Goal: Information Seeking & Learning: Check status

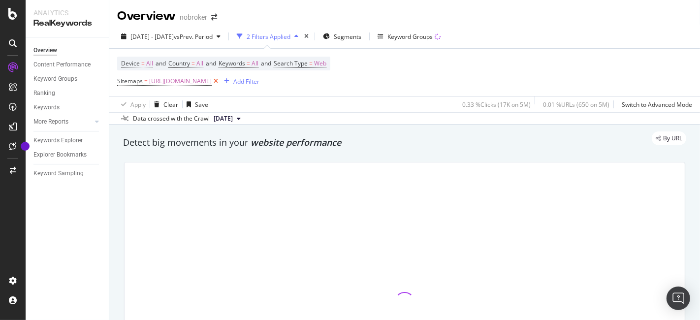
click at [220, 80] on icon at bounding box center [216, 81] width 8 height 10
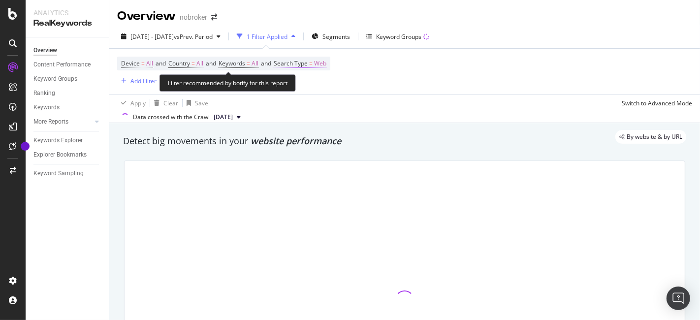
click at [326, 60] on span "Web" at bounding box center [320, 64] width 12 height 14
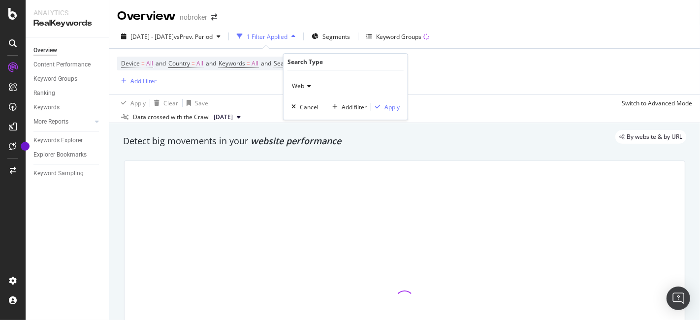
click at [302, 87] on span "Web" at bounding box center [298, 86] width 12 height 8
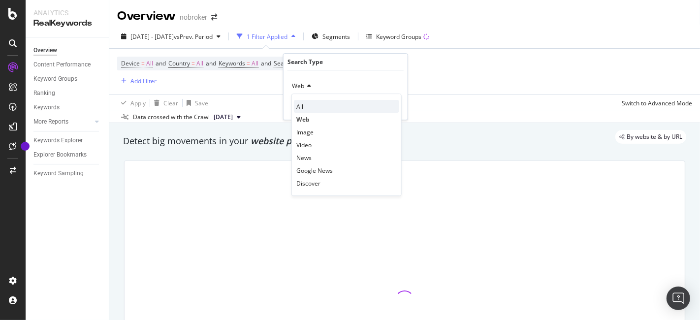
click at [304, 107] on div "All" at bounding box center [346, 106] width 105 height 13
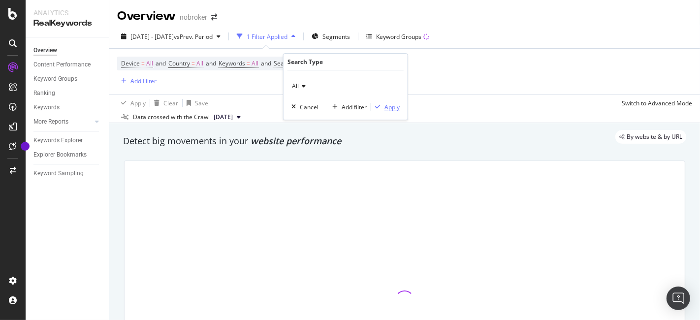
click at [381, 106] on div "button" at bounding box center [377, 107] width 13 height 6
click at [151, 81] on div "Add Filter" at bounding box center [143, 81] width 26 height 8
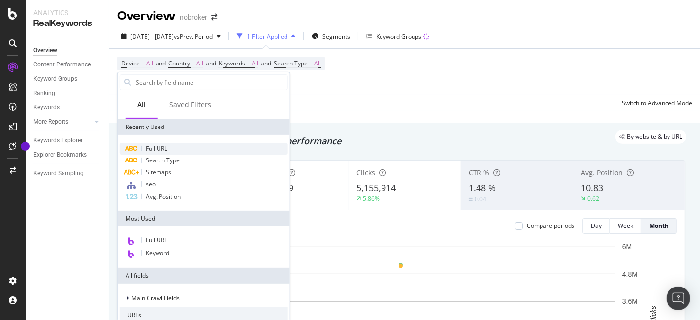
click at [171, 150] on div "Full URL" at bounding box center [204, 149] width 168 height 12
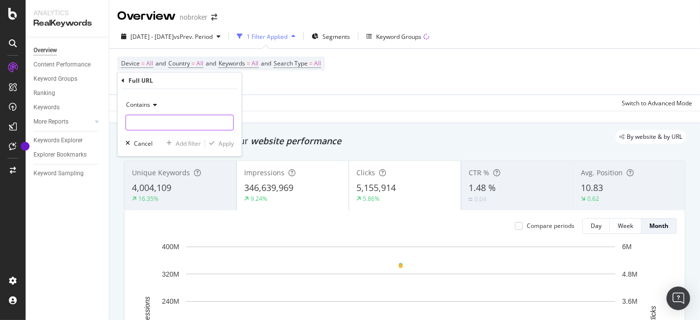
click at [148, 119] on input "text" at bounding box center [179, 123] width 107 height 16
type input "/ineriors/"
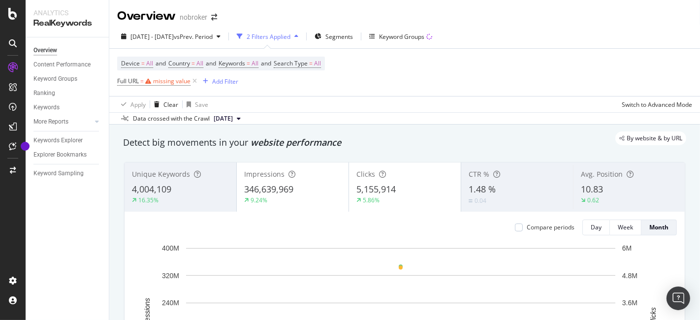
drag, startPoint x: 134, startPoint y: 124, endPoint x: 305, endPoint y: 116, distance: 171.0
click at [305, 116] on div "Data crossed with the Crawl [DATE]" at bounding box center [404, 118] width 591 height 12
click at [175, 82] on div "missing value" at bounding box center [171, 81] width 37 height 8
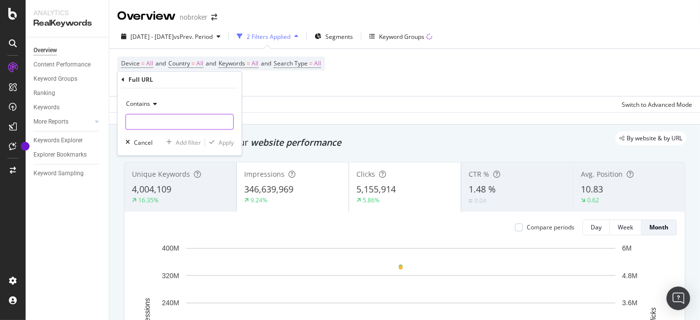
click at [179, 122] on input "text" at bounding box center [179, 122] width 107 height 16
click at [176, 123] on input "/interiors/" at bounding box center [172, 122] width 93 height 16
paste input "interiors"
type input "/interiors/"
click at [229, 147] on button "Apply" at bounding box center [219, 143] width 29 height 10
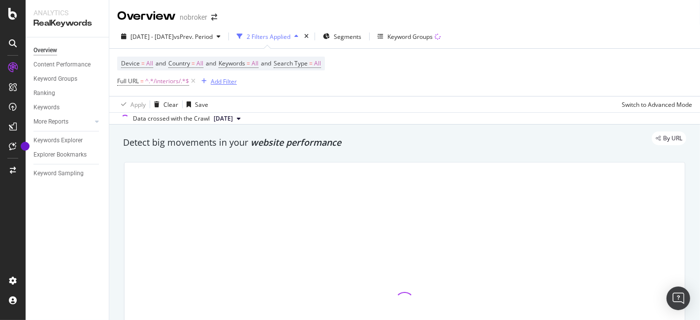
click at [215, 77] on div "Add Filter" at bounding box center [224, 81] width 26 height 8
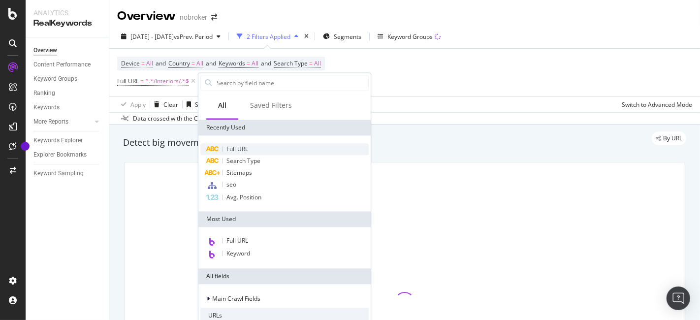
click at [248, 147] on span "Full URL" at bounding box center [237, 149] width 22 height 8
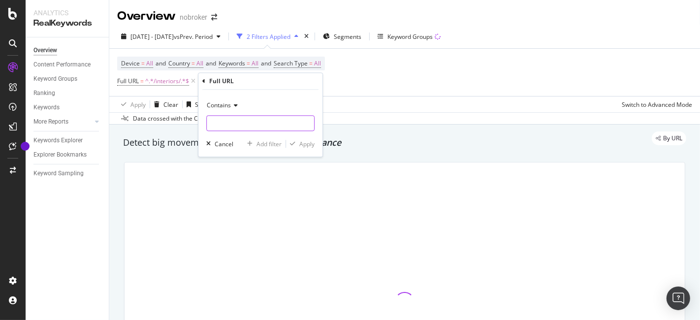
click at [239, 116] on input "text" at bounding box center [260, 124] width 107 height 16
click at [232, 103] on icon at bounding box center [234, 106] width 7 height 6
click at [233, 105] on icon at bounding box center [234, 106] width 7 height 6
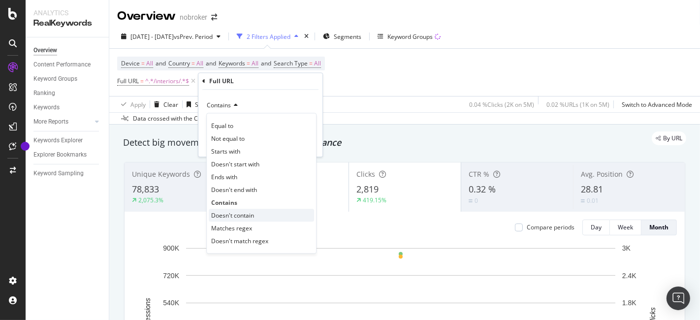
click at [240, 213] on span "Doesn't contain" at bounding box center [232, 215] width 43 height 8
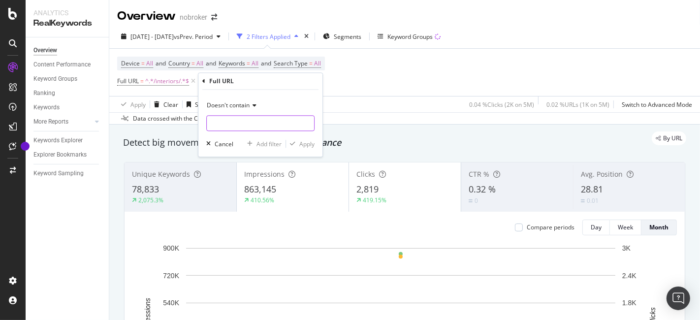
click at [240, 125] on input "text" at bounding box center [260, 124] width 107 height 16
type input "/design-guides/"
click at [311, 144] on div "Apply" at bounding box center [306, 144] width 15 height 8
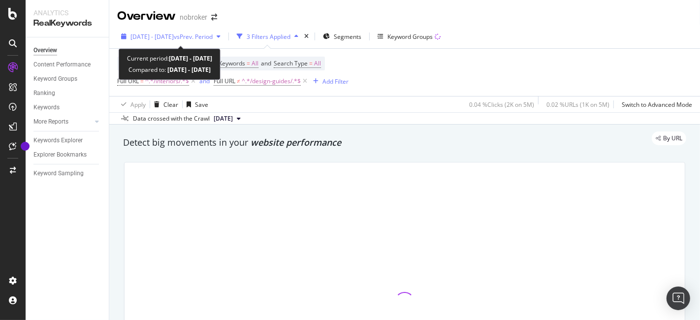
click at [198, 36] on span "vs Prev. Period" at bounding box center [193, 36] width 39 height 8
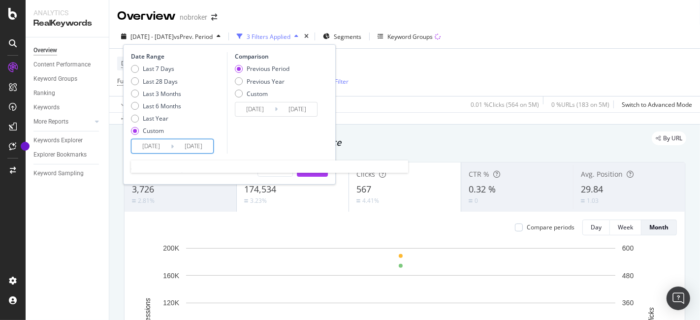
click at [156, 148] on input "[DATE]" at bounding box center [150, 146] width 39 height 14
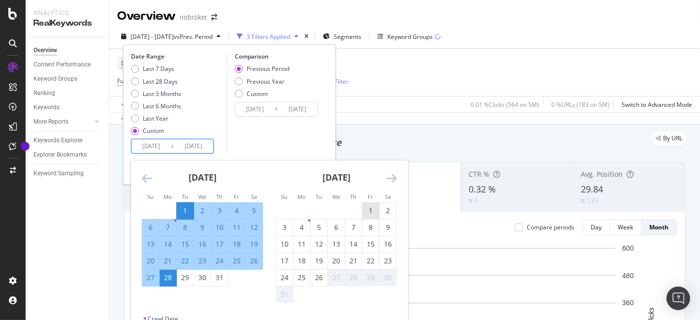
click at [366, 208] on div "1" at bounding box center [370, 211] width 17 height 10
type input "[DATE]"
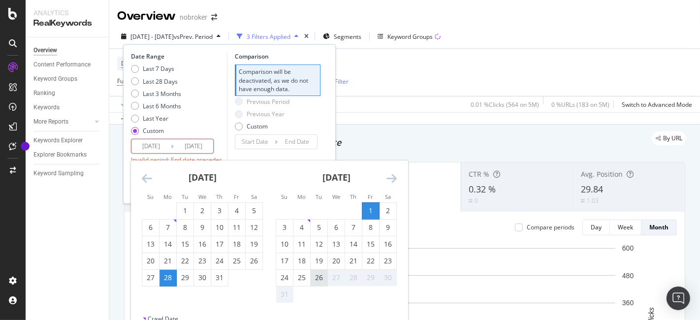
click at [326, 272] on div "26" at bounding box center [319, 278] width 17 height 16
type input "[DATE]"
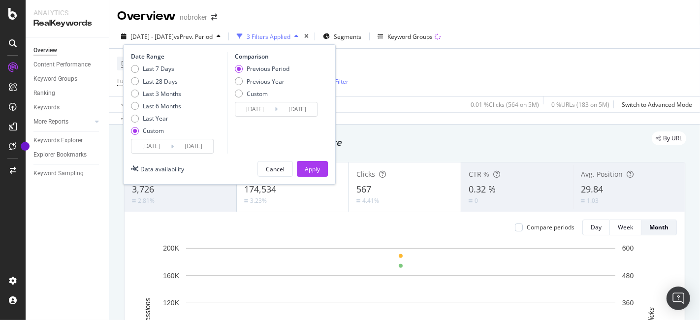
scroll to position [10, 0]
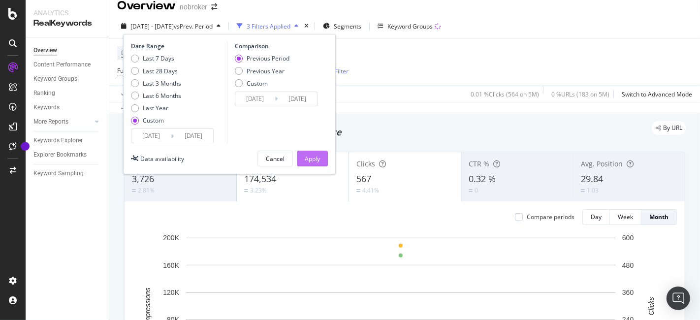
click at [320, 159] on div "Apply" at bounding box center [312, 159] width 15 height 8
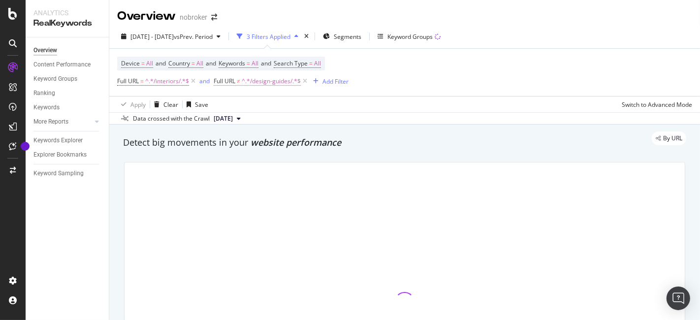
click at [267, 82] on span "^.*/design-guides/.*$" at bounding box center [271, 81] width 59 height 14
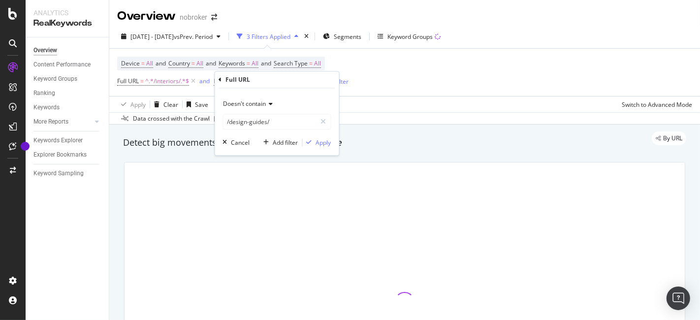
click at [396, 96] on div "Apply Clear Save Switch to Advanced Mode" at bounding box center [404, 104] width 591 height 16
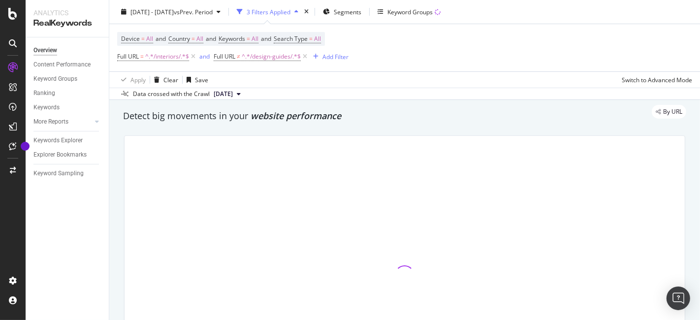
scroll to position [25, 0]
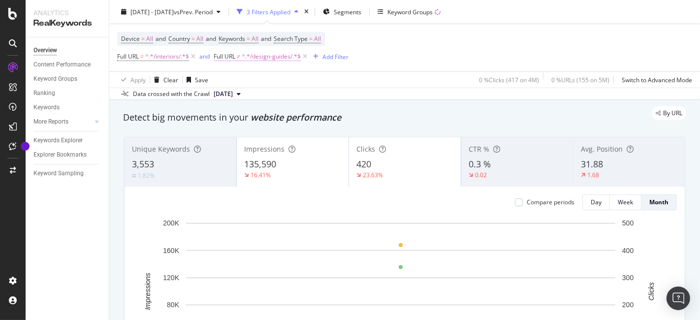
click at [260, 57] on span "^.*/design-guides/.*$" at bounding box center [271, 57] width 59 height 14
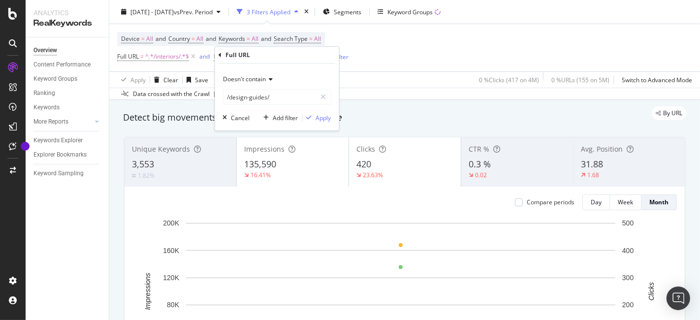
click at [263, 73] on div "Doesn't contain" at bounding box center [277, 79] width 108 height 16
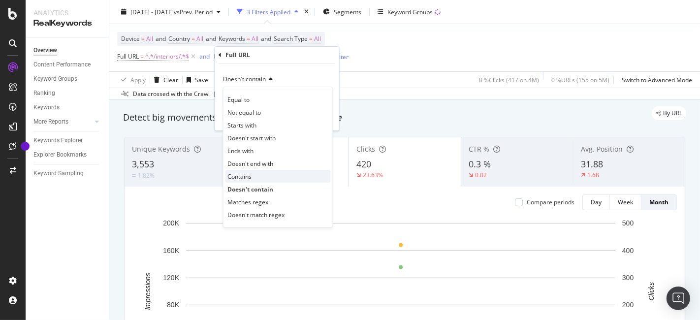
click at [257, 170] on div "Contains" at bounding box center [278, 176] width 105 height 13
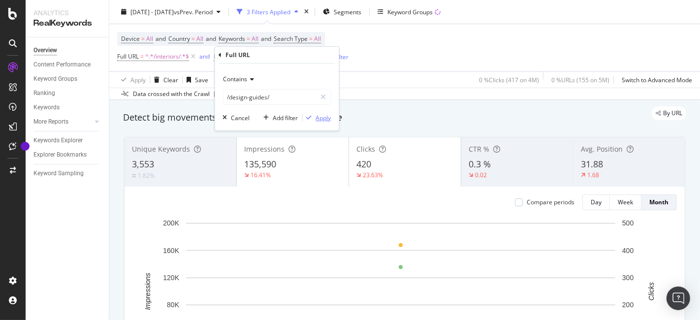
click at [314, 113] on div "Apply" at bounding box center [317, 117] width 29 height 9
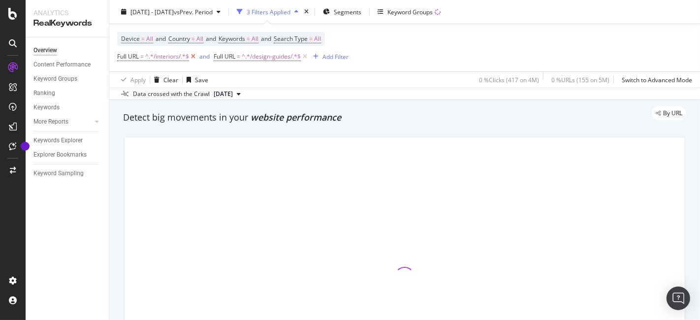
click at [193, 54] on icon at bounding box center [193, 57] width 8 height 10
click at [191, 55] on span "^.*/design-guides/.*$" at bounding box center [174, 57] width 59 height 14
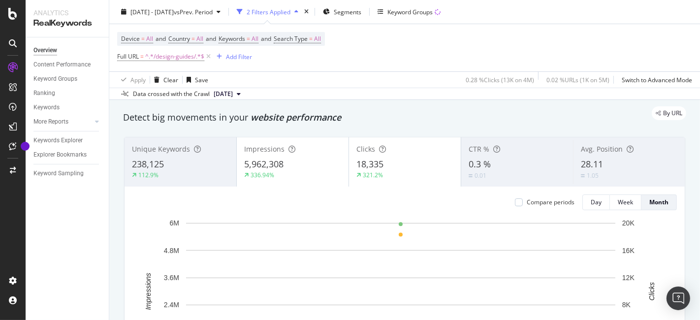
click at [320, 67] on div "Device = All and Country = All and Keywords = All and Search Type = All Full UR…" at bounding box center [404, 47] width 575 height 47
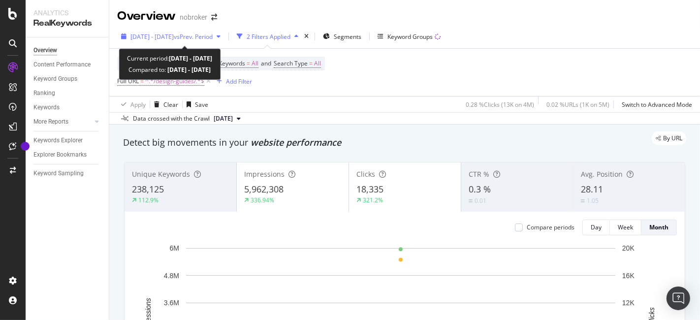
click at [207, 41] on div "[DATE] - [DATE] vs Prev. Period" at bounding box center [170, 36] width 107 height 15
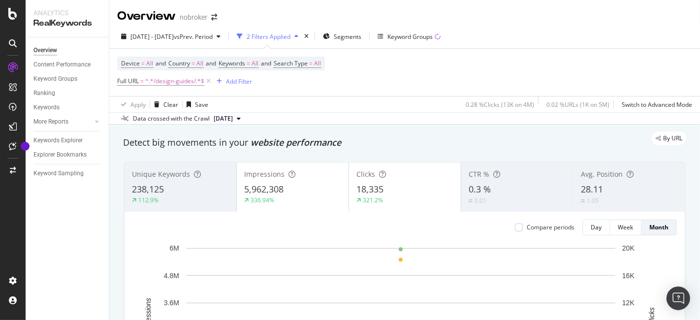
click at [550, 65] on div "Device = All and Country = All and Keywords = All and Search Type = All Full UR…" at bounding box center [404, 72] width 575 height 47
click at [178, 85] on span "^.*/design-guides/.*$" at bounding box center [174, 81] width 59 height 14
click at [297, 88] on div "Device = All and Country = All and Keywords = All and Search Type = All Full UR…" at bounding box center [221, 73] width 208 height 32
click at [222, 81] on div "button" at bounding box center [219, 81] width 13 height 6
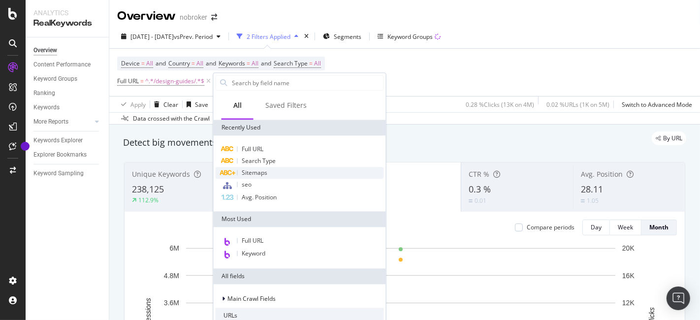
click at [266, 168] on span "Sitemaps" at bounding box center [255, 172] width 26 height 8
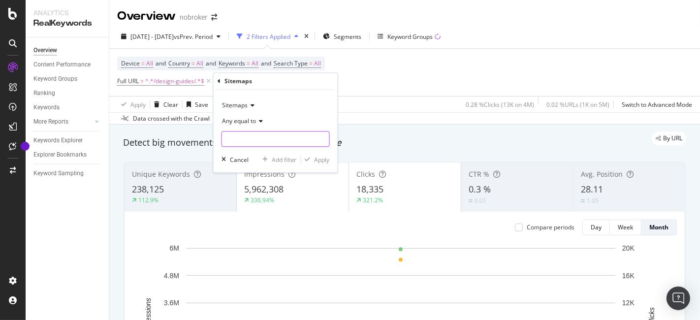
drag, startPoint x: 261, startPoint y: 129, endPoint x: 259, endPoint y: 133, distance: 5.3
click at [259, 133] on div "Any equal to" at bounding box center [276, 130] width 108 height 33
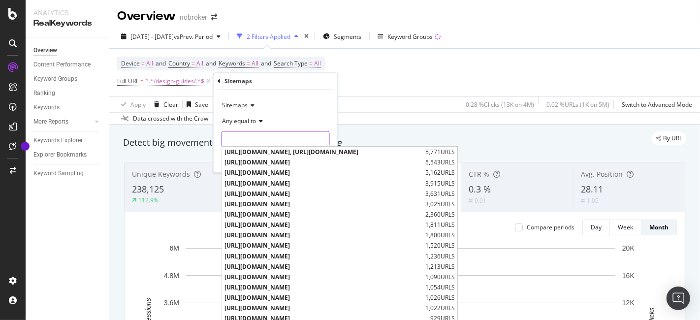
paste input "[URL][DOMAIN_NAME]"
click at [259, 133] on input "text" at bounding box center [275, 139] width 107 height 16
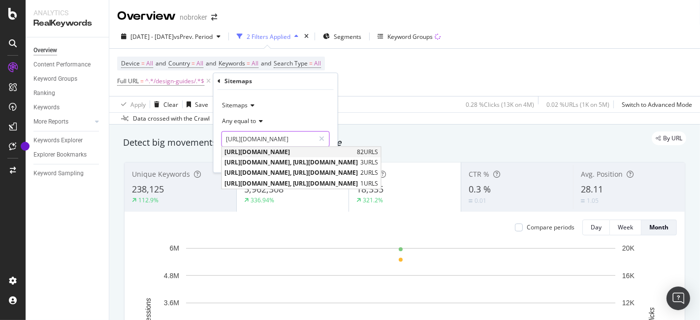
type input "[URL][DOMAIN_NAME]"
click at [311, 148] on span "[URL][DOMAIN_NAME]" at bounding box center [290, 152] width 130 height 8
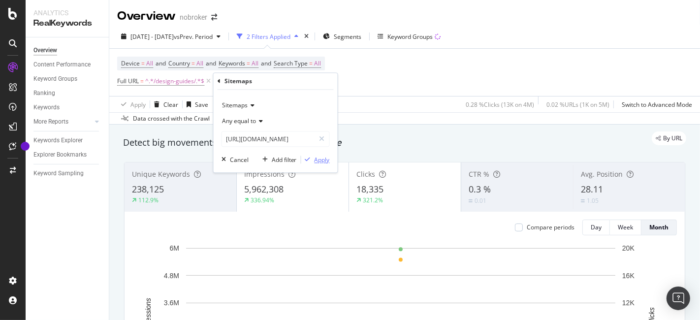
click at [328, 162] on div "Apply" at bounding box center [322, 160] width 15 height 8
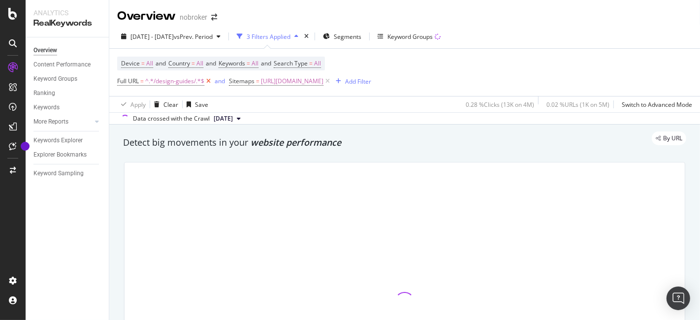
click at [207, 79] on icon at bounding box center [208, 81] width 8 height 10
